Goal: Task Accomplishment & Management: Manage account settings

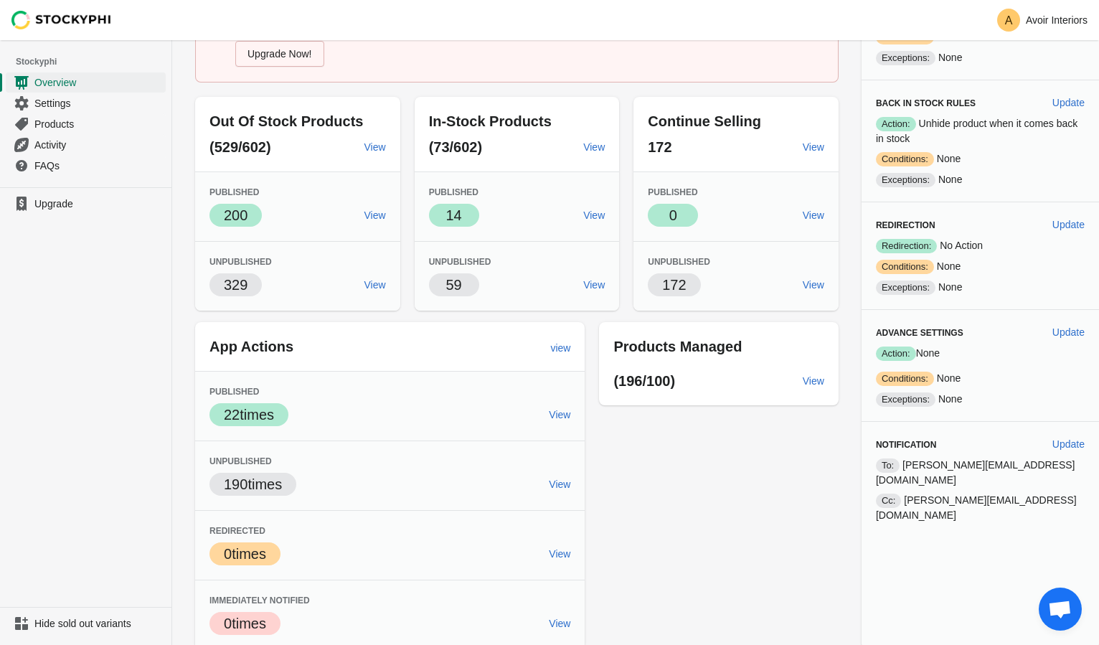
scroll to position [136, 0]
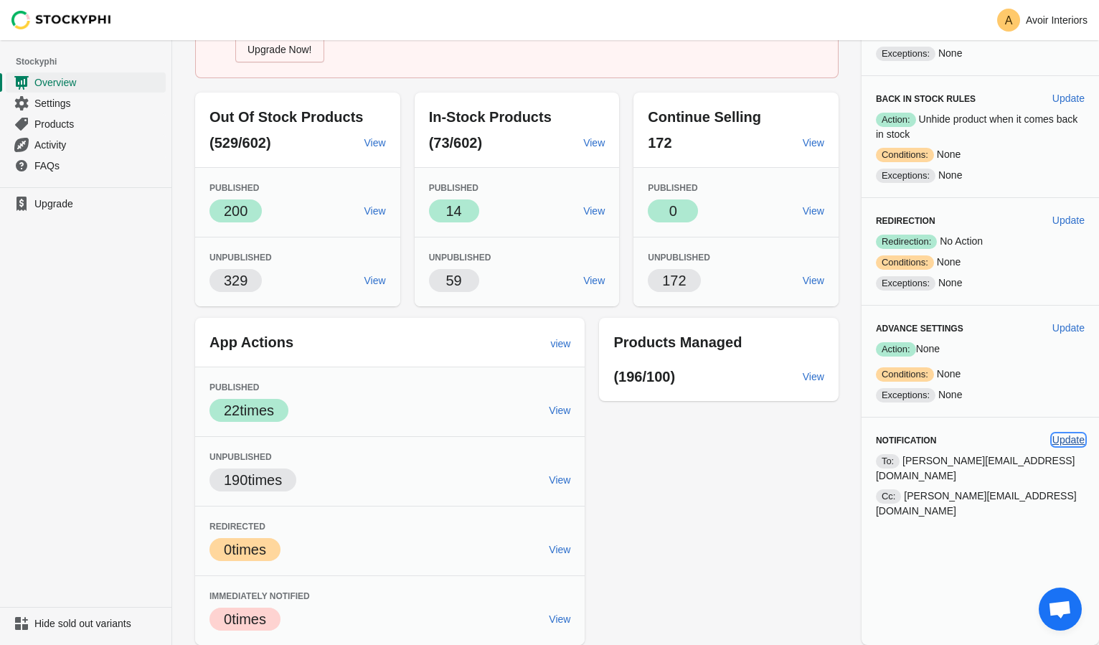
click at [1060, 434] on span "Update" at bounding box center [1069, 439] width 32 height 11
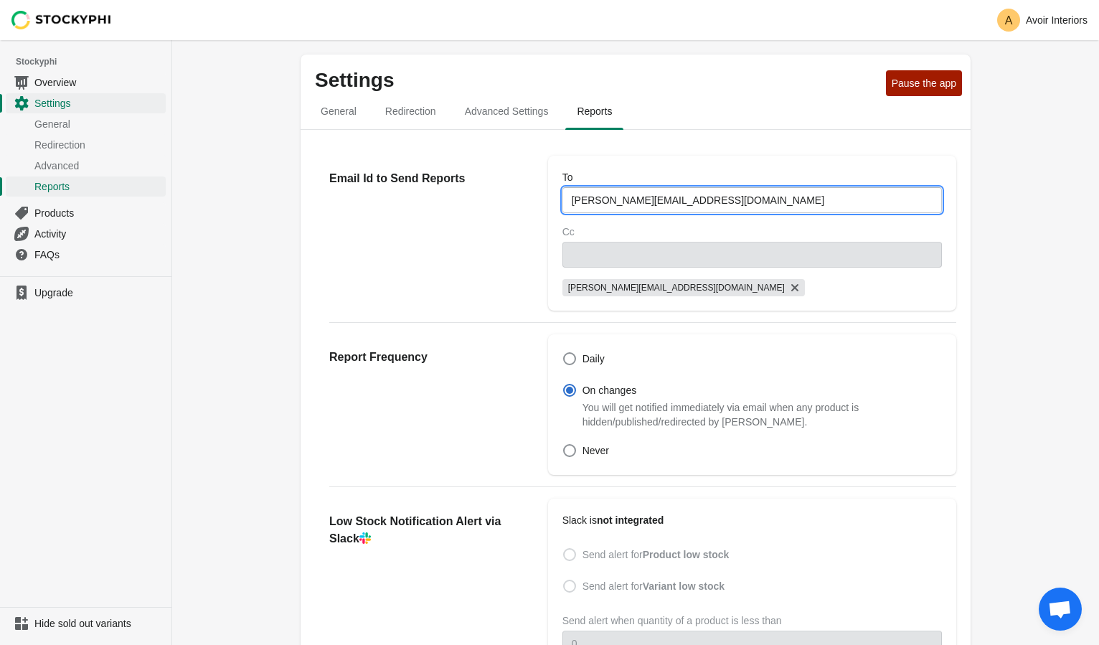
click at [624, 202] on input "anton@avoirinteriors.co.uk" at bounding box center [752, 200] width 380 height 26
drag, startPoint x: 710, startPoint y: 198, endPoint x: 522, endPoint y: 190, distance: 187.4
click at [522, 190] on div "Email Id to Send Reports To anton@avoirinteriors.co.uk Cc amy@clyq.co.uk" at bounding box center [635, 227] width 641 height 166
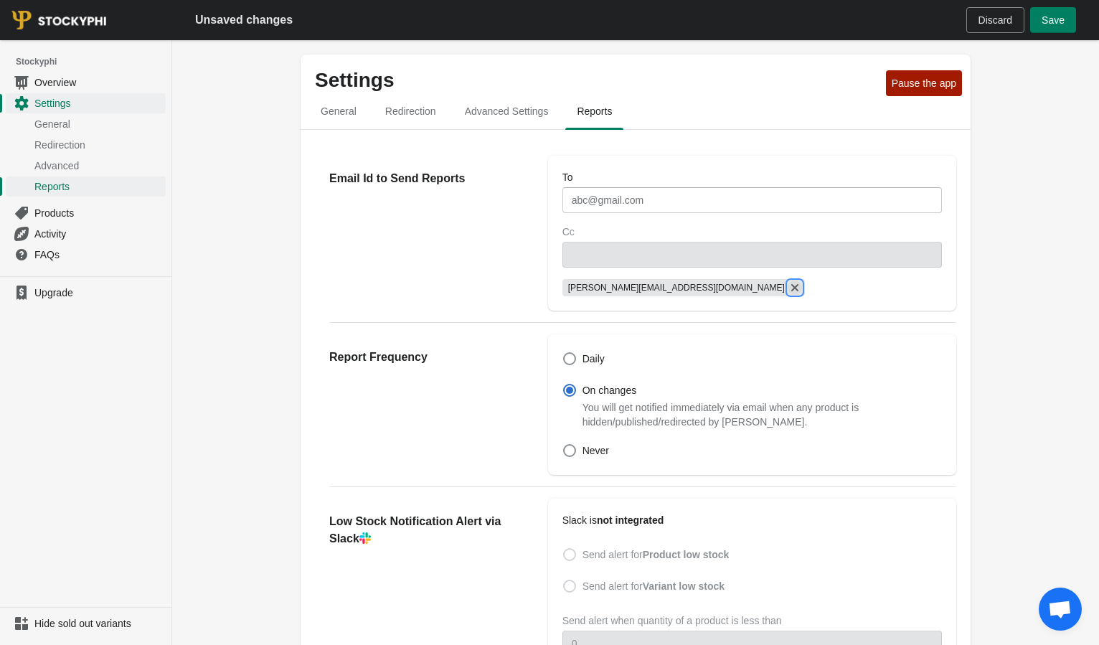
click at [791, 289] on icon "Remove amy@clyq.co.uk" at bounding box center [794, 287] width 7 height 7
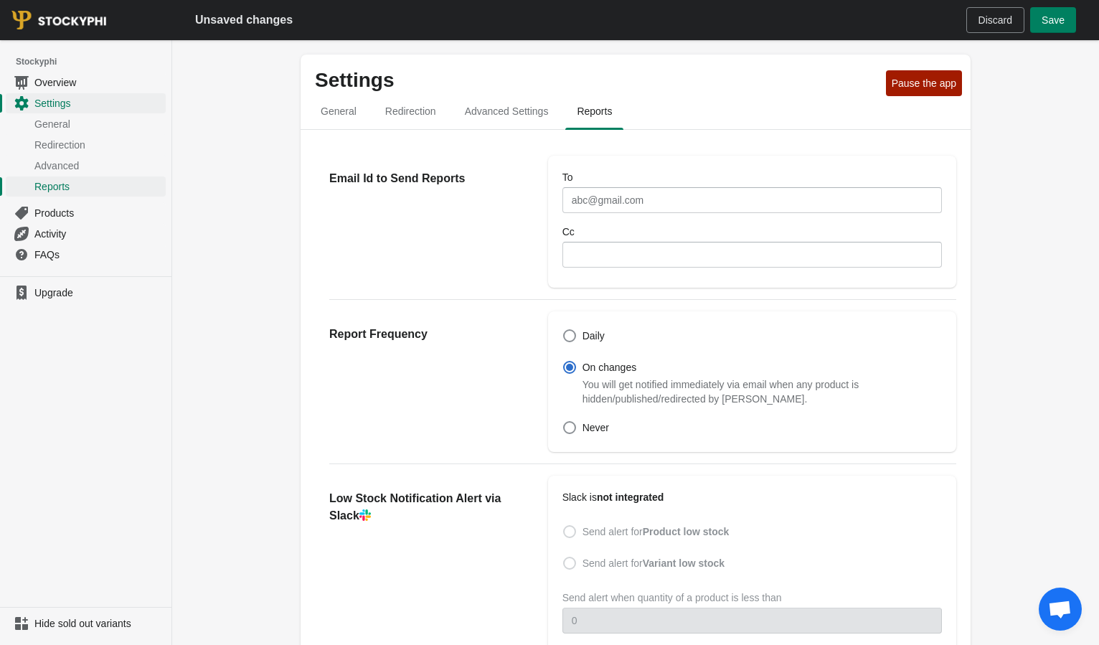
drag, startPoint x: 621, startPoint y: 182, endPoint x: 618, endPoint y: 197, distance: 15.2
click at [621, 182] on div "To" at bounding box center [752, 177] width 380 height 14
click at [618, 197] on input "To" at bounding box center [752, 200] width 380 height 26
click at [490, 177] on h2 "Email Id to Send Reports" at bounding box center [424, 178] width 190 height 17
click at [572, 429] on span at bounding box center [569, 427] width 13 height 13
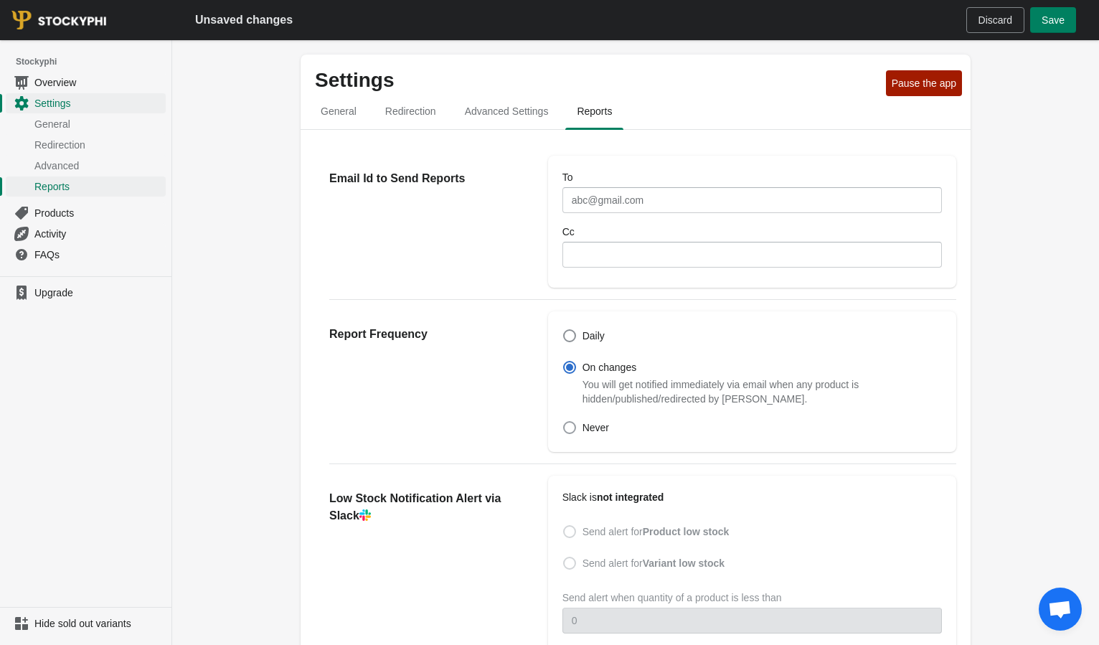
click at [564, 422] on input "Never" at bounding box center [563, 421] width 1 height 1
radio input "true"
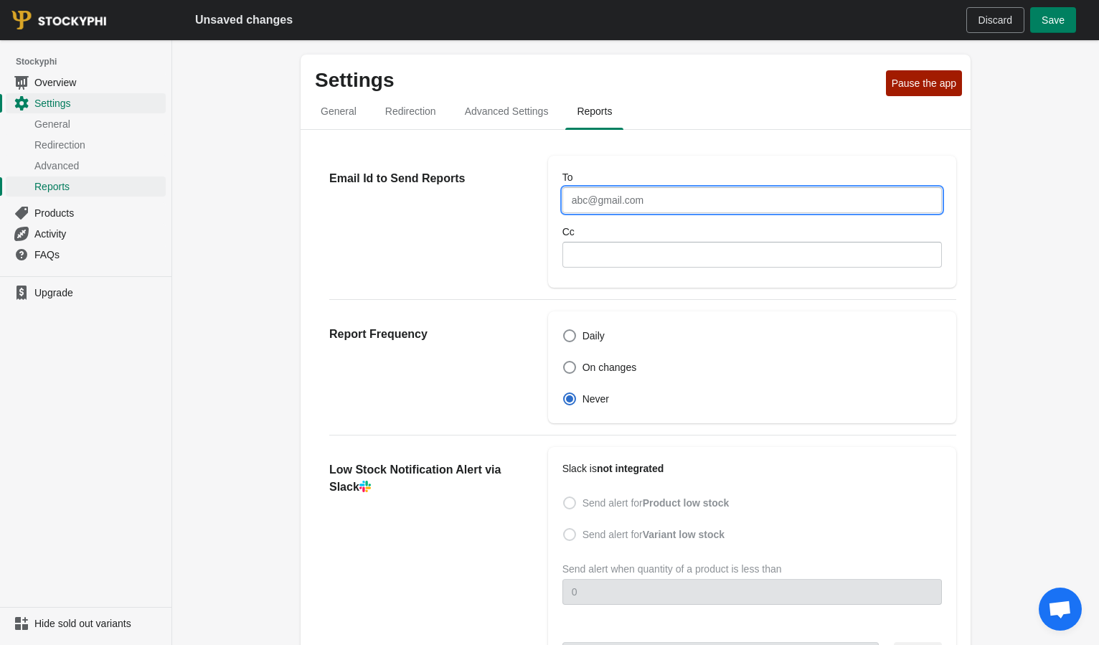
click at [613, 204] on input "To" at bounding box center [752, 200] width 380 height 26
type input "[PERSON_NAME][EMAIL_ADDRESS][DOMAIN_NAME]"
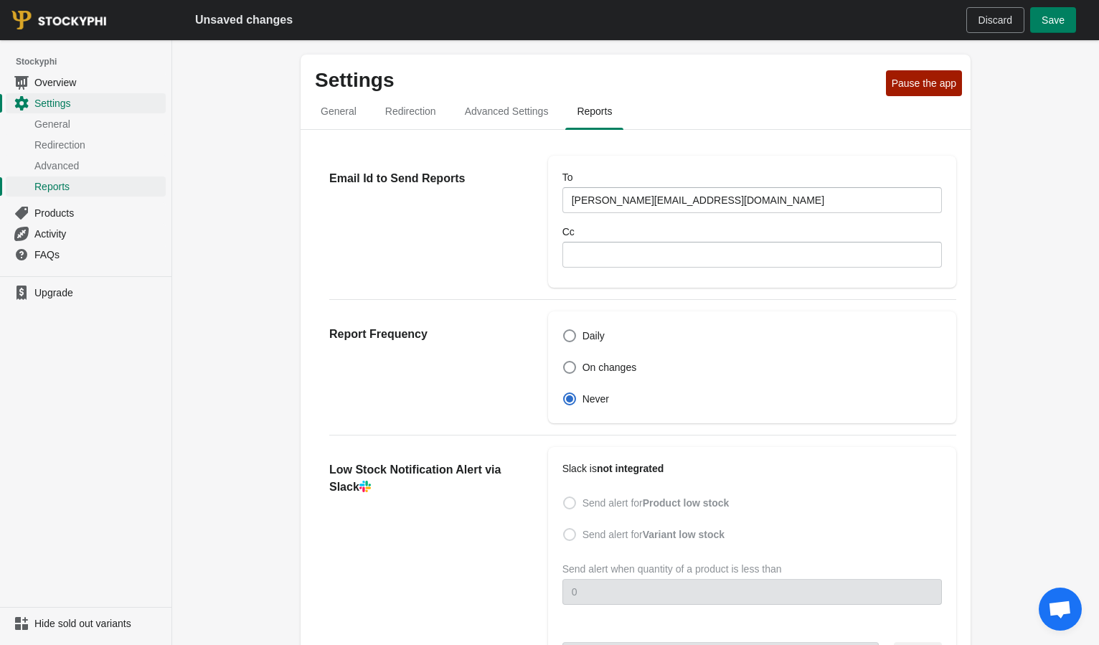
click at [461, 372] on div "Report Frequency" at bounding box center [431, 367] width 204 height 112
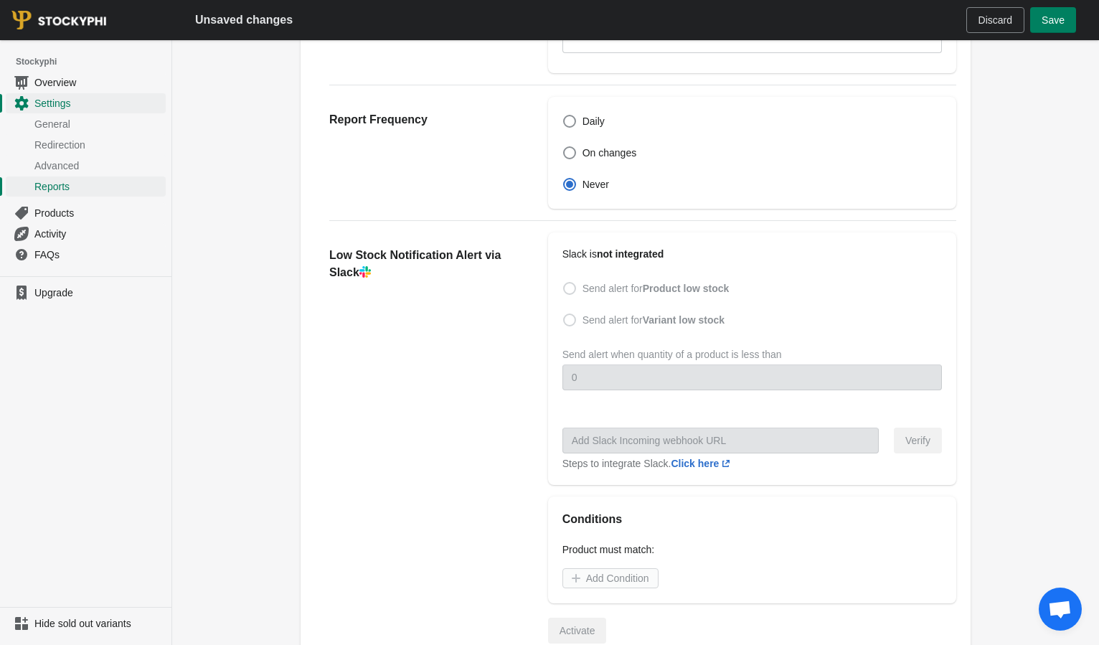
scroll to position [422, 0]
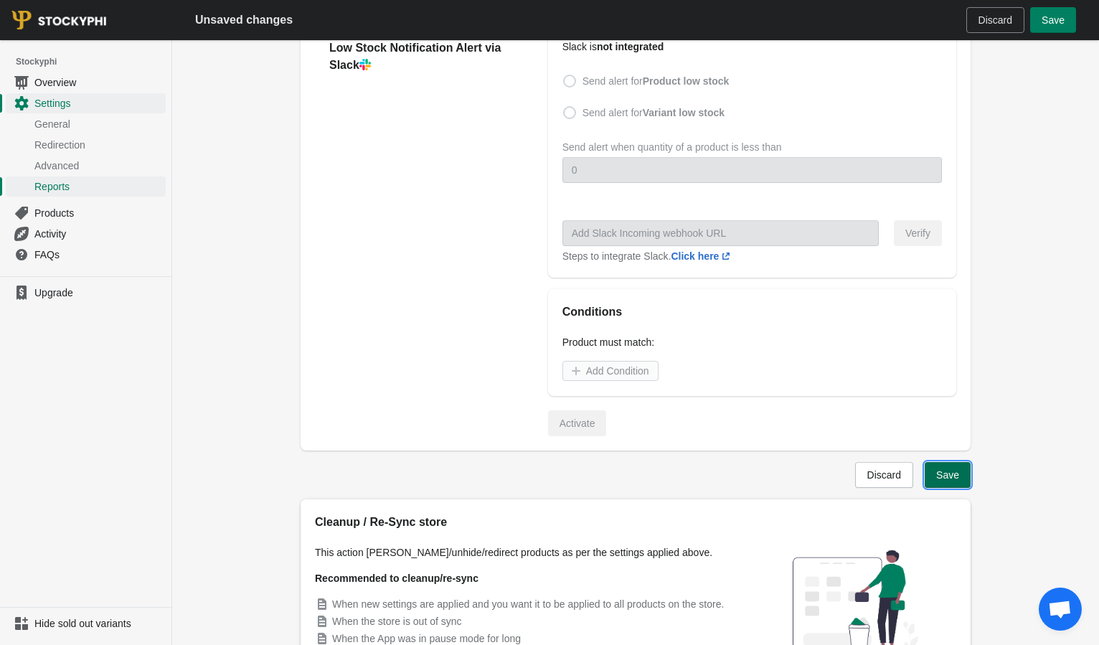
click at [937, 484] on button "Save" at bounding box center [948, 475] width 46 height 26
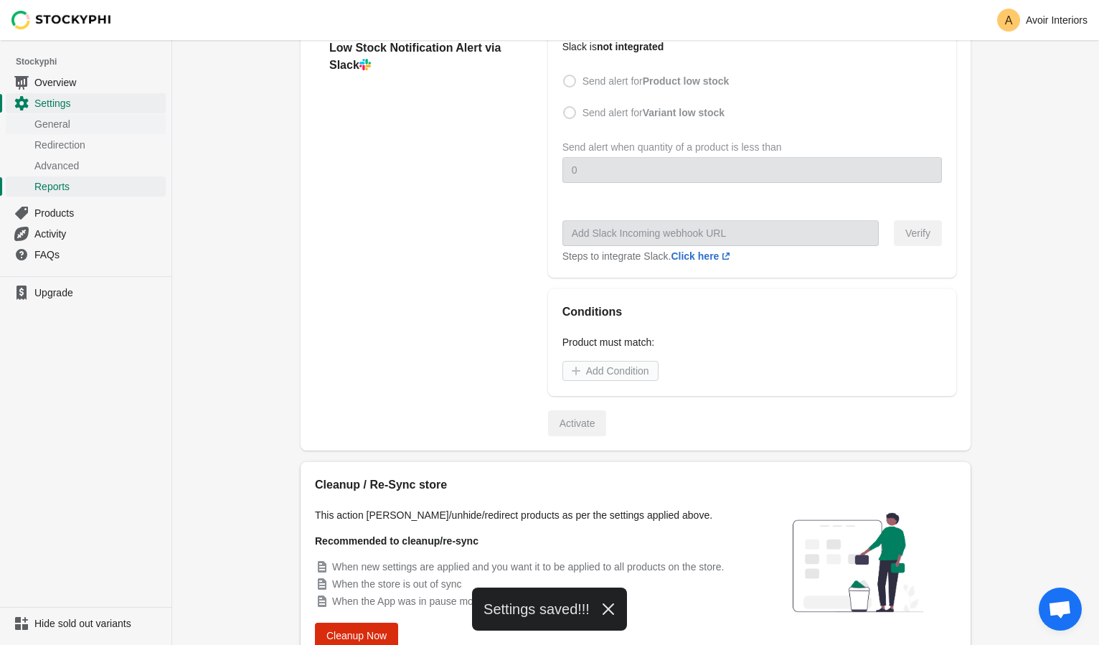
click at [67, 122] on span "General" at bounding box center [98, 124] width 128 height 14
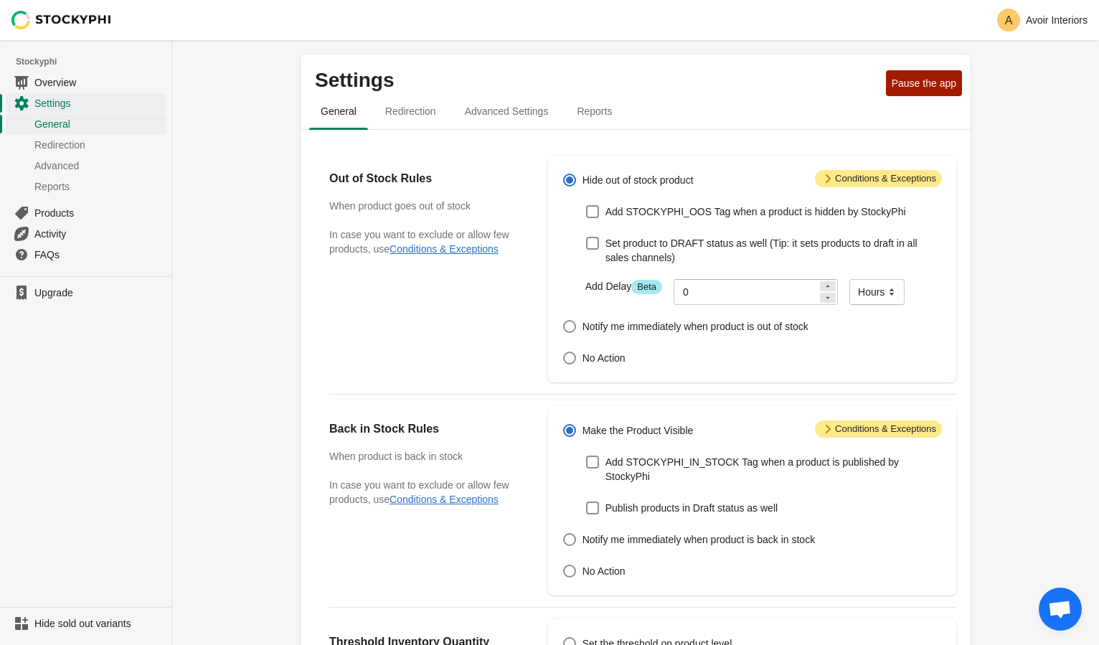
click at [826, 178] on icon at bounding box center [828, 178] width 5 height 9
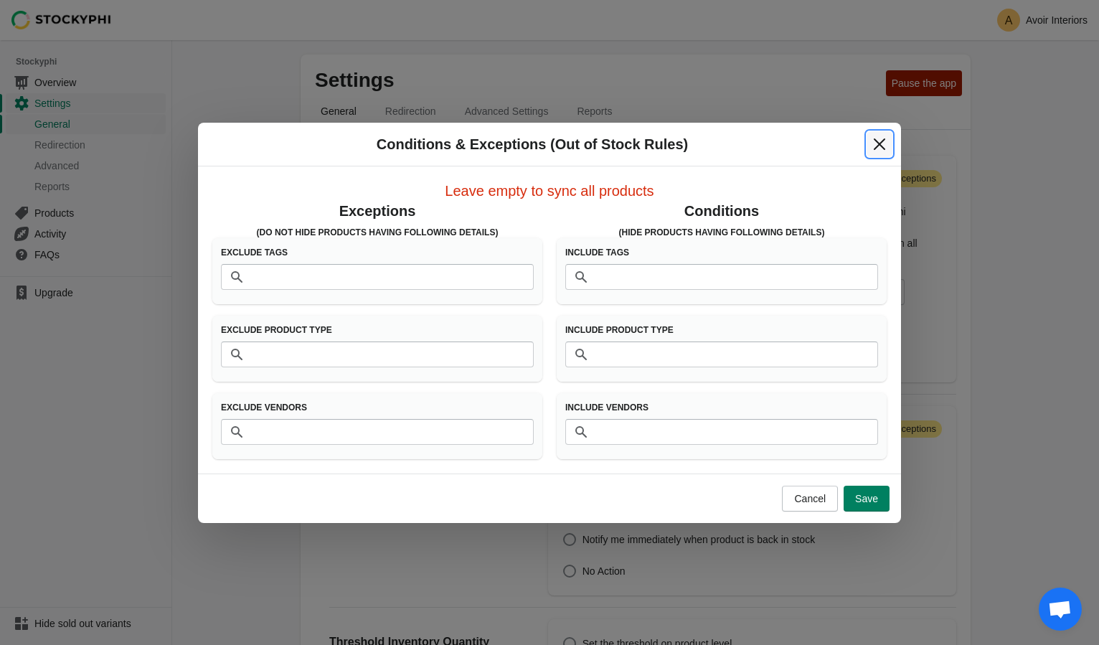
click at [869, 143] on button "Close" at bounding box center [880, 144] width 26 height 26
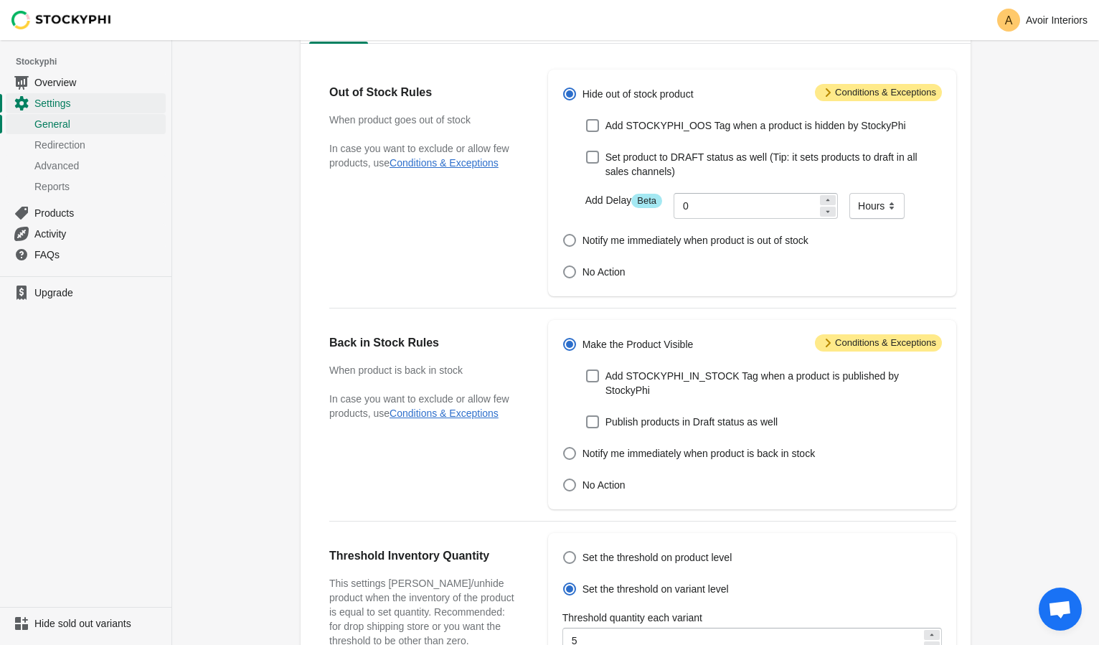
scroll to position [98, 0]
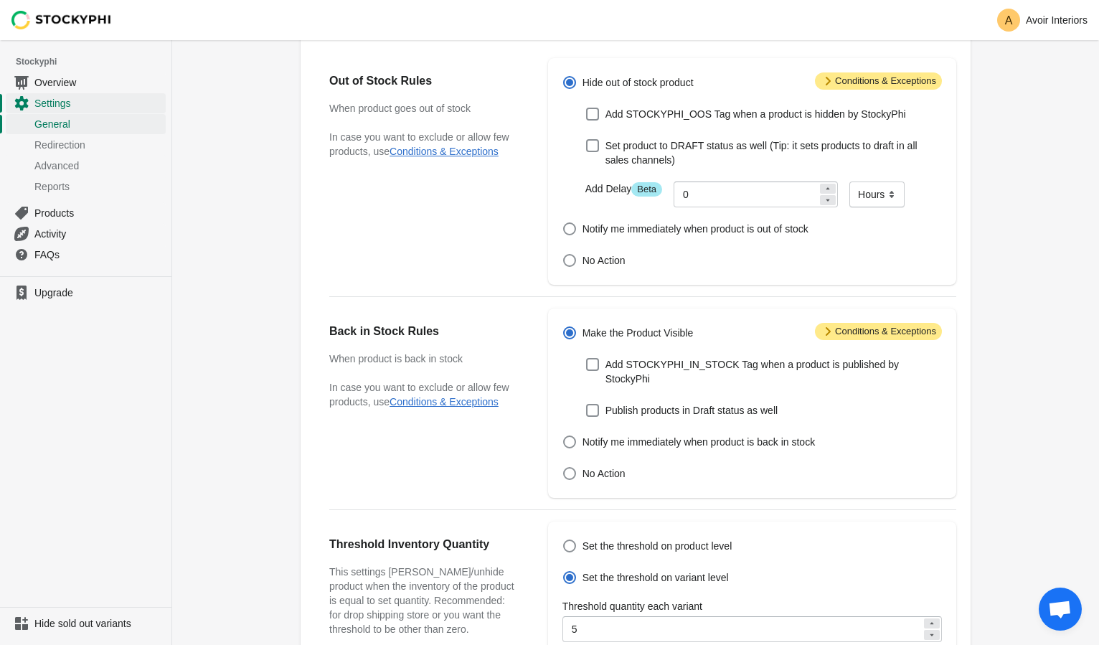
click at [856, 333] on span "Attention Conditions & Exceptions" at bounding box center [878, 331] width 127 height 17
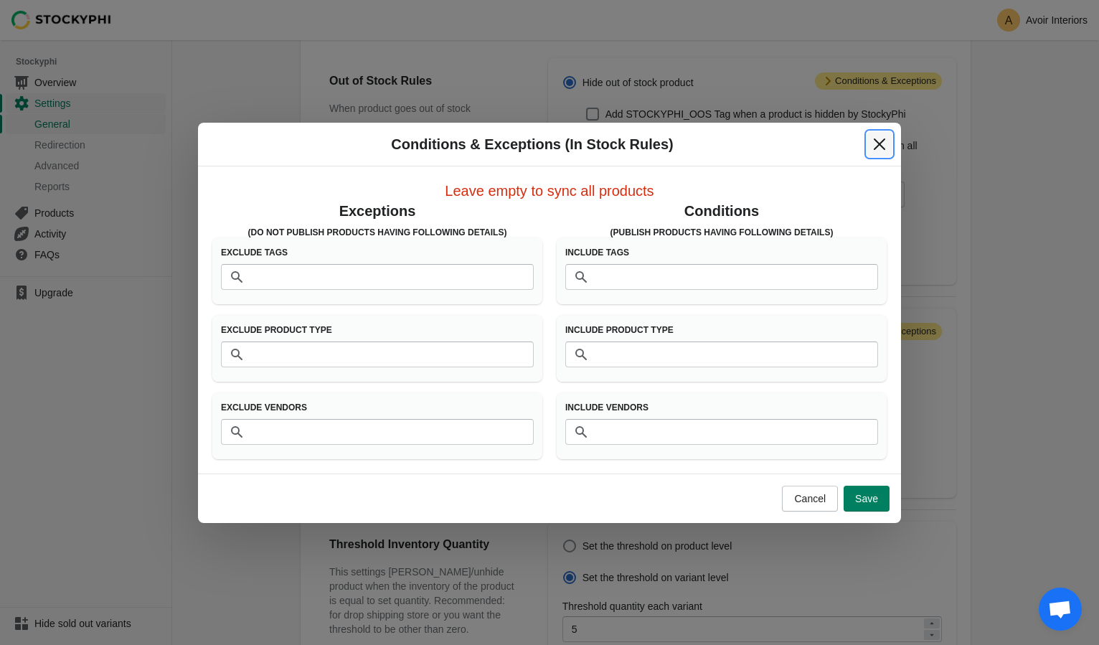
click at [885, 154] on button "Close" at bounding box center [880, 144] width 26 height 26
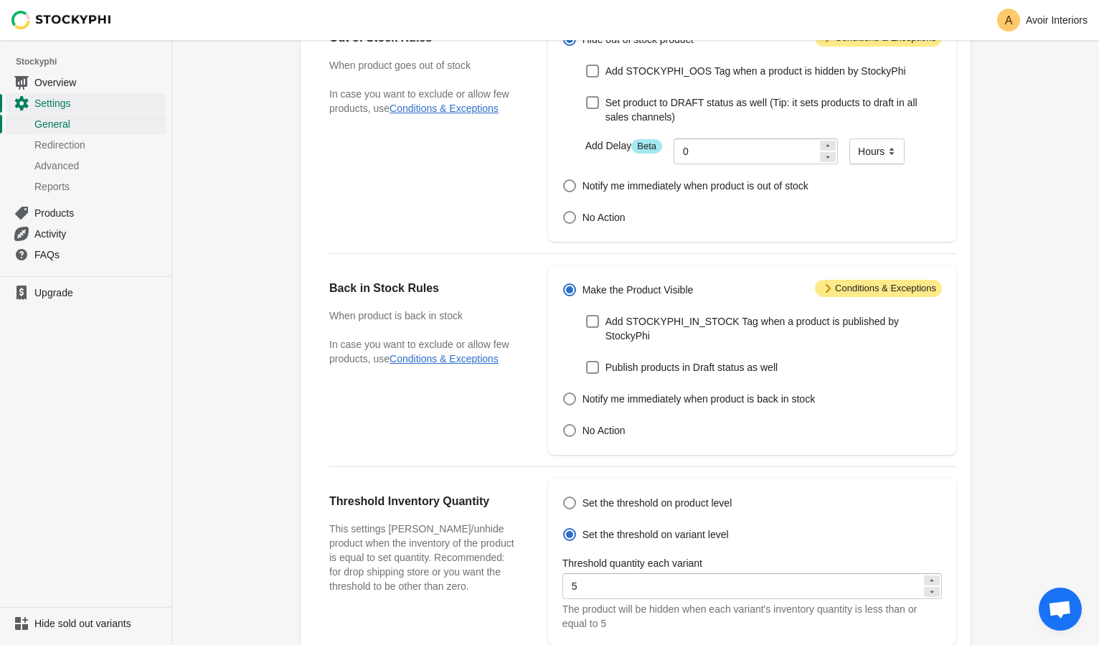
scroll to position [218, 0]
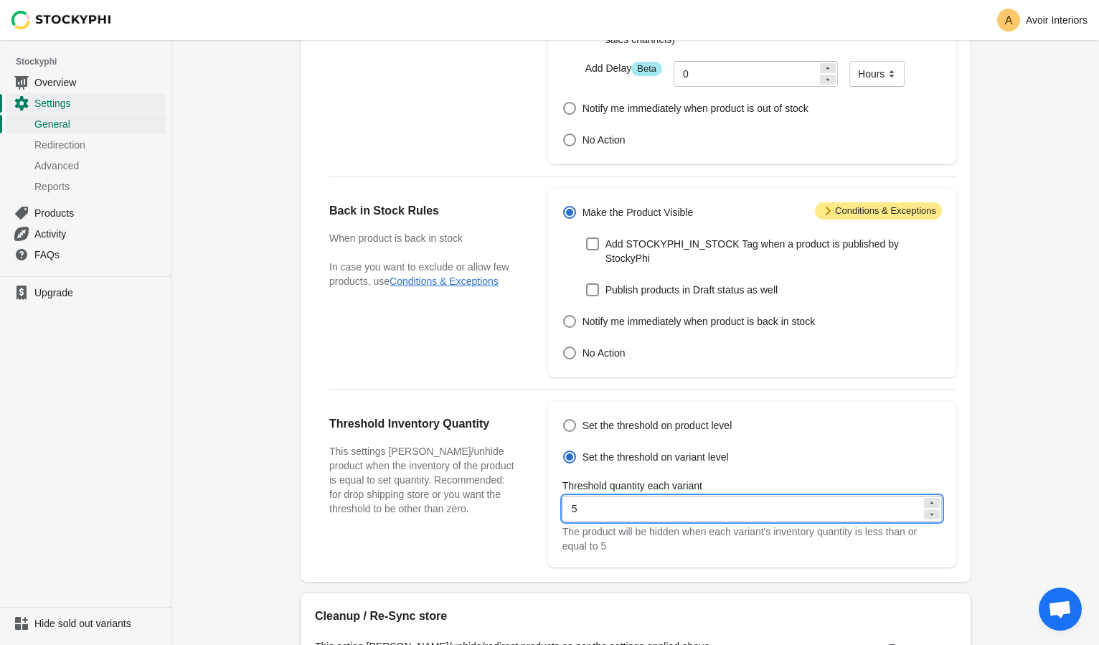
drag, startPoint x: 588, startPoint y: 507, endPoint x: 509, endPoint y: 494, distance: 80.0
click at [509, 494] on div "Threshold Inventory Quantity This settings [PERSON_NAME]/unhide product when th…" at bounding box center [635, 479] width 641 height 178
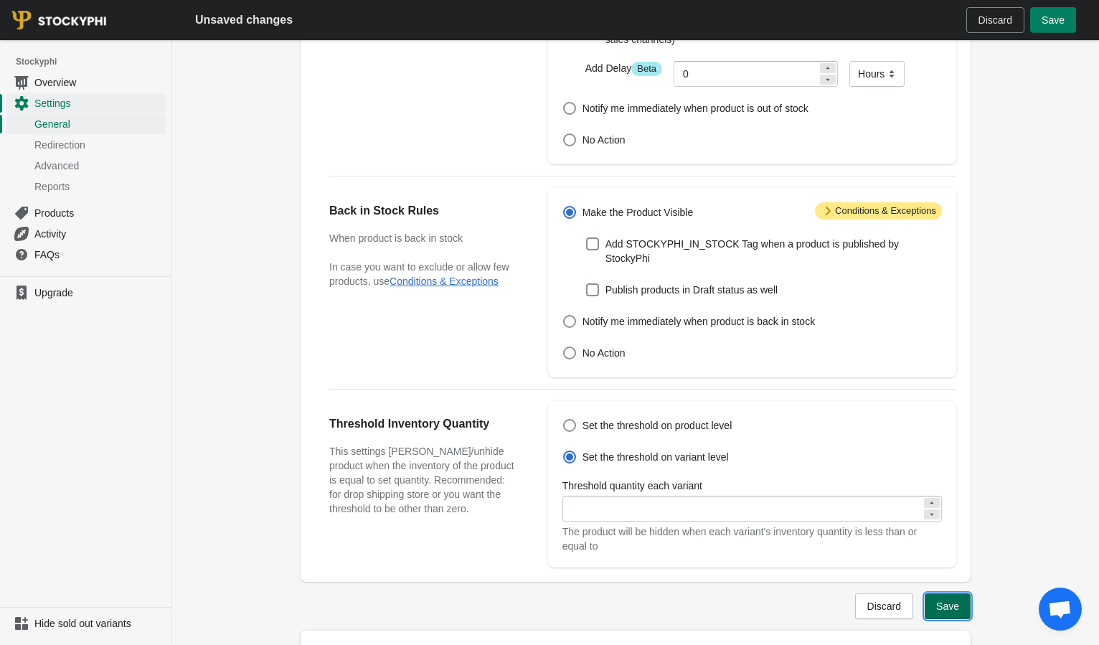
click at [943, 606] on span "Save" at bounding box center [947, 606] width 23 height 11
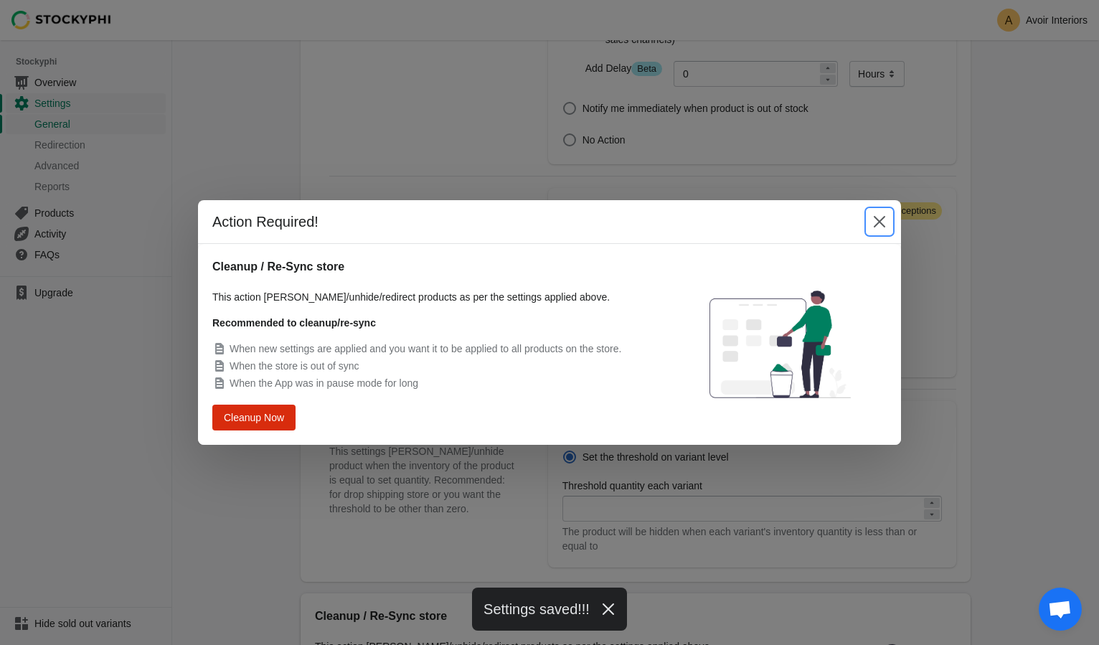
click at [882, 230] on button "Close" at bounding box center [880, 222] width 26 height 26
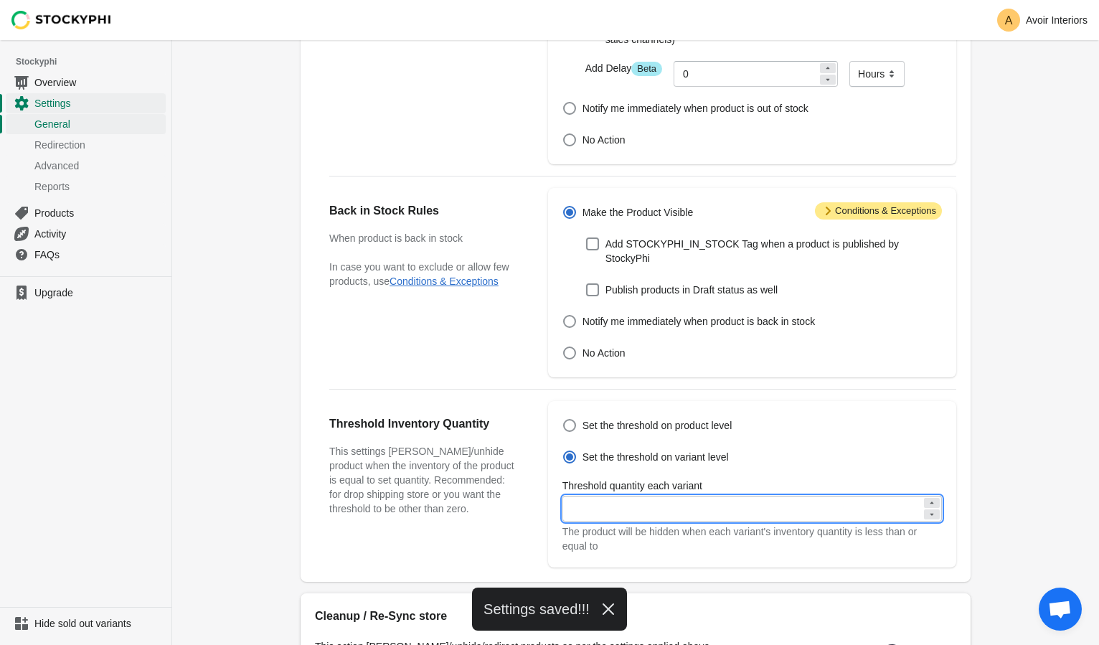
click at [746, 508] on input "Threshold quantity each variant" at bounding box center [741, 509] width 359 height 26
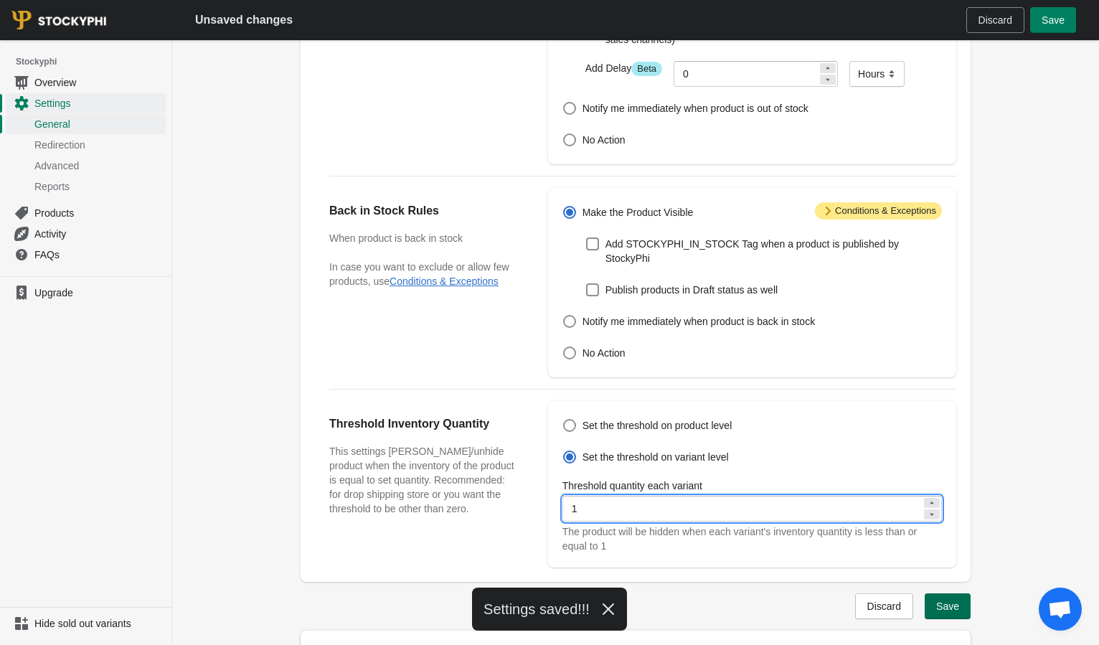
type input "1"
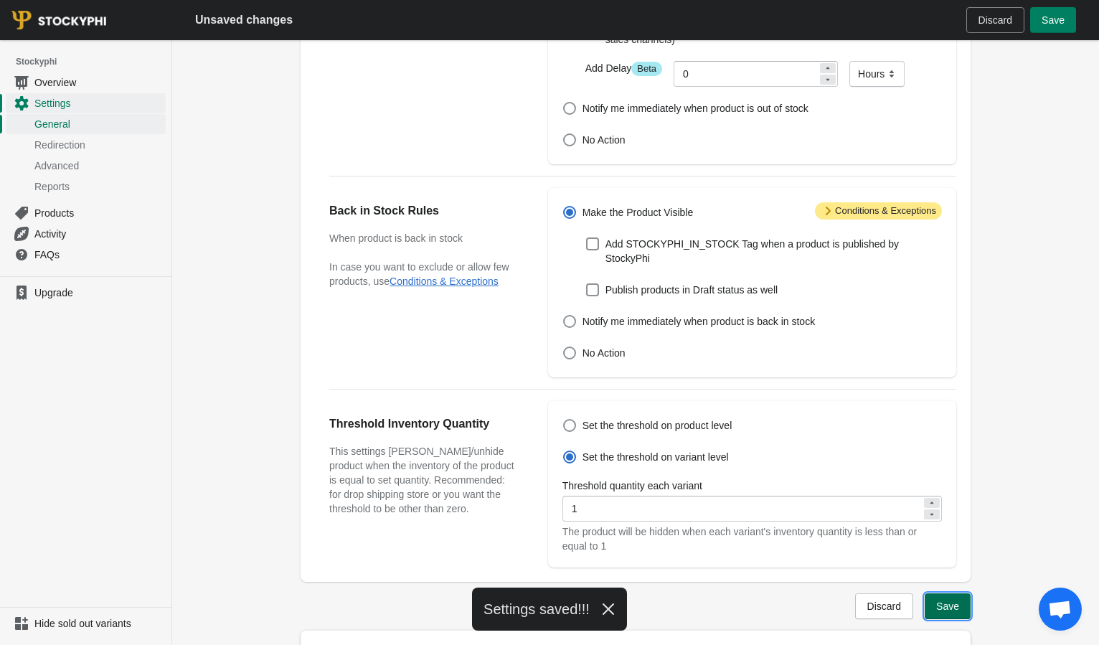
click at [954, 608] on span "Save" at bounding box center [947, 606] width 23 height 11
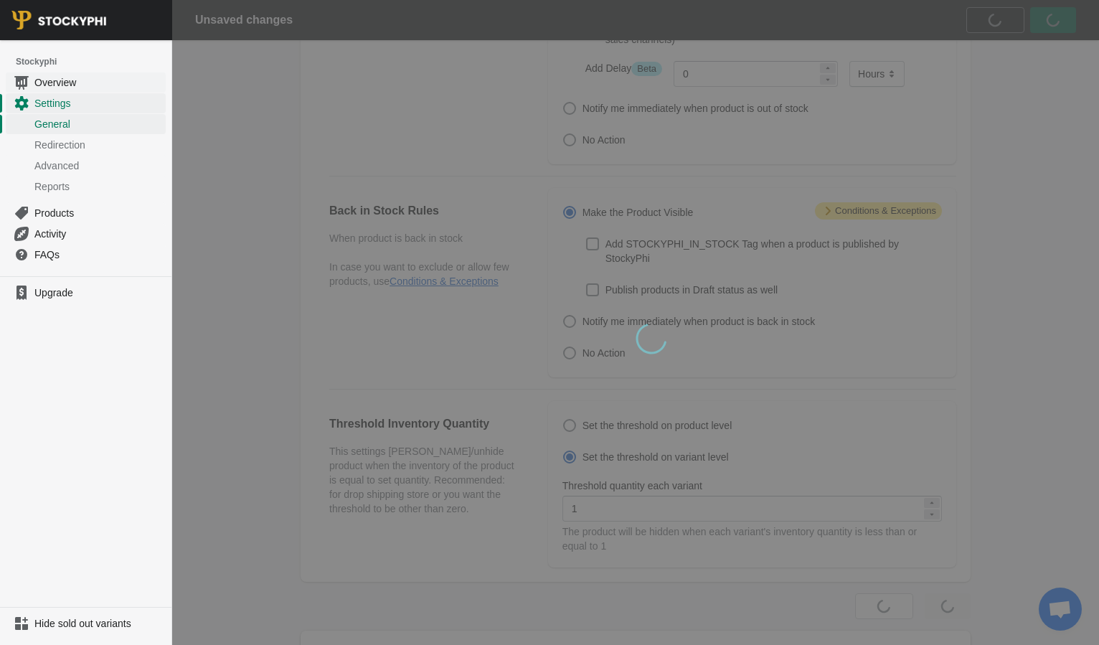
scroll to position [0, 0]
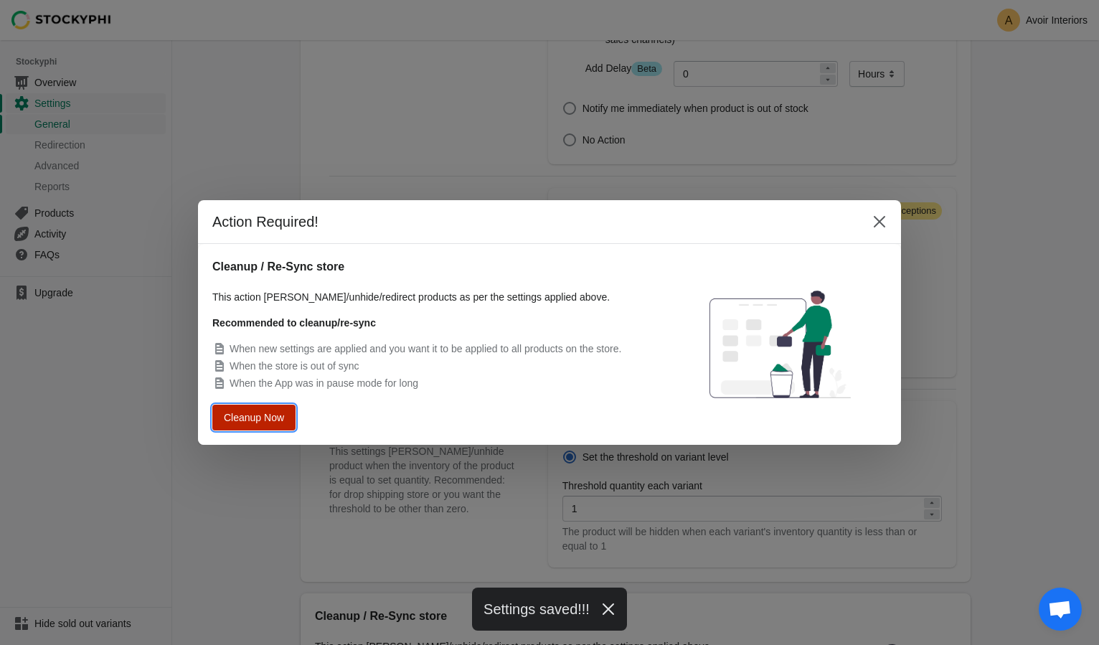
click at [260, 419] on span "Cleanup Now" at bounding box center [254, 418] width 55 height 11
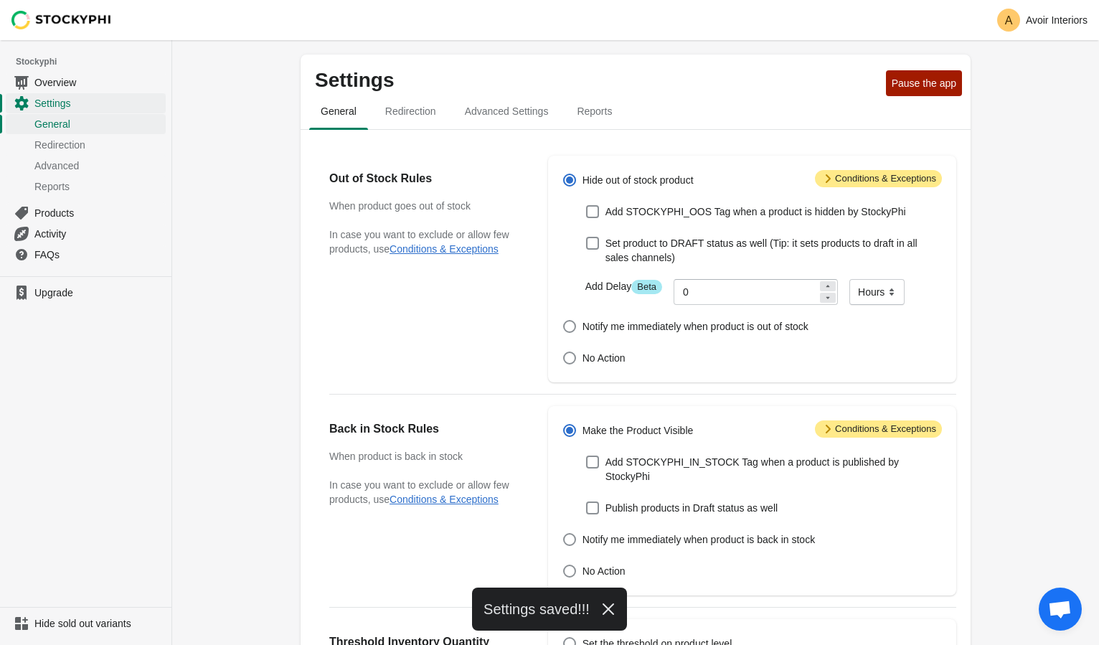
scroll to position [218, 0]
